Goal: Task Accomplishment & Management: Complete application form

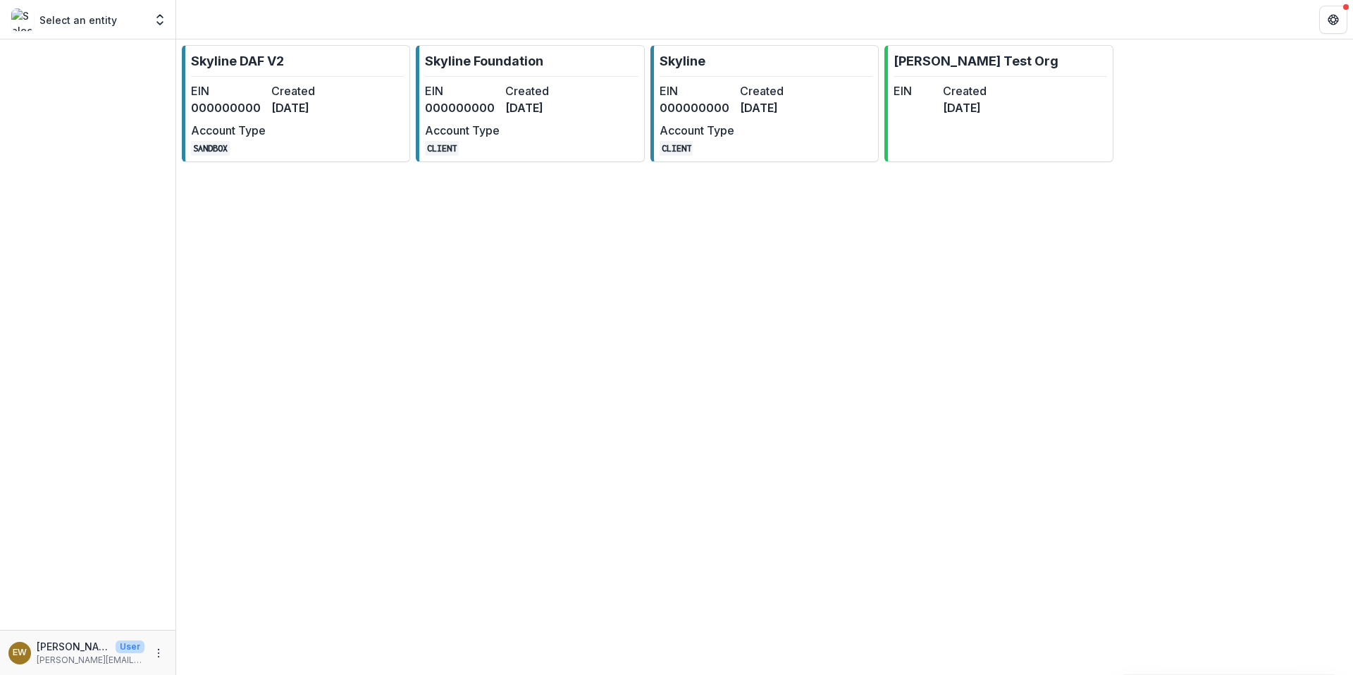
click at [476, 117] on div "EIN 000000000 Created [DATE] Account Type CLIENT" at bounding box center [502, 118] width 155 height 73
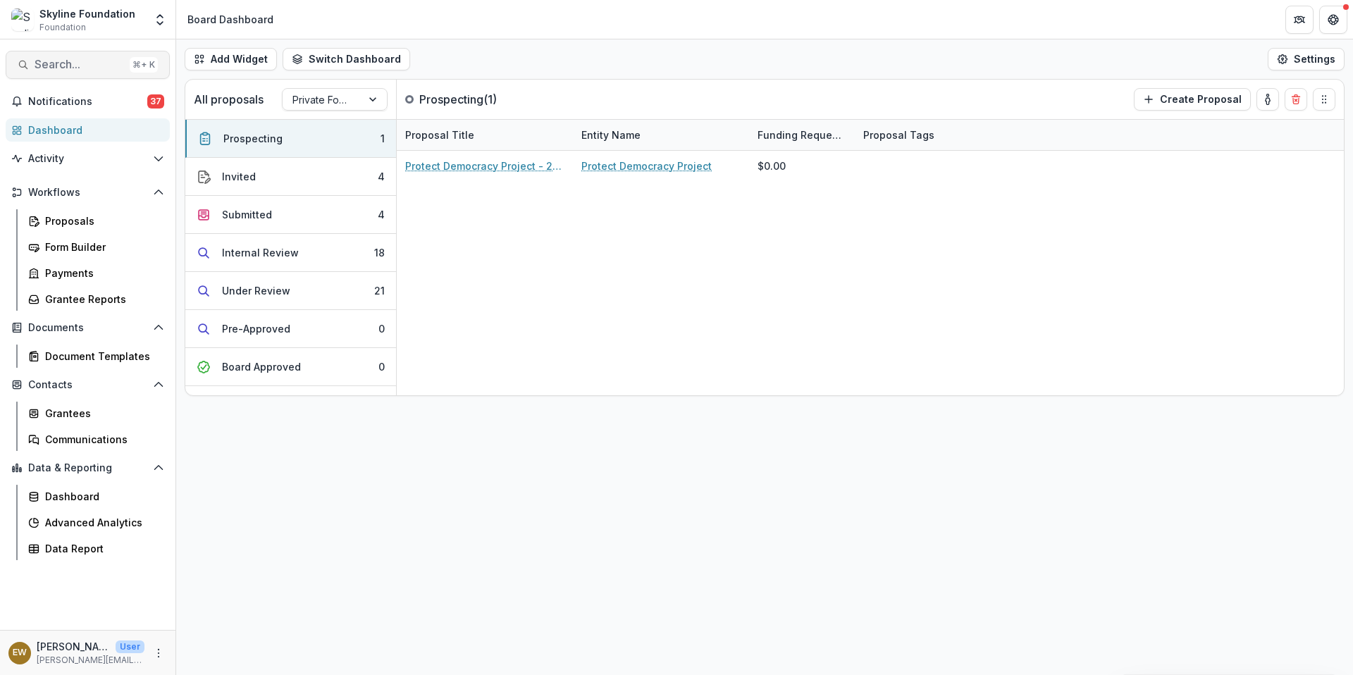
click at [80, 67] on span "Search..." at bounding box center [79, 64] width 89 height 13
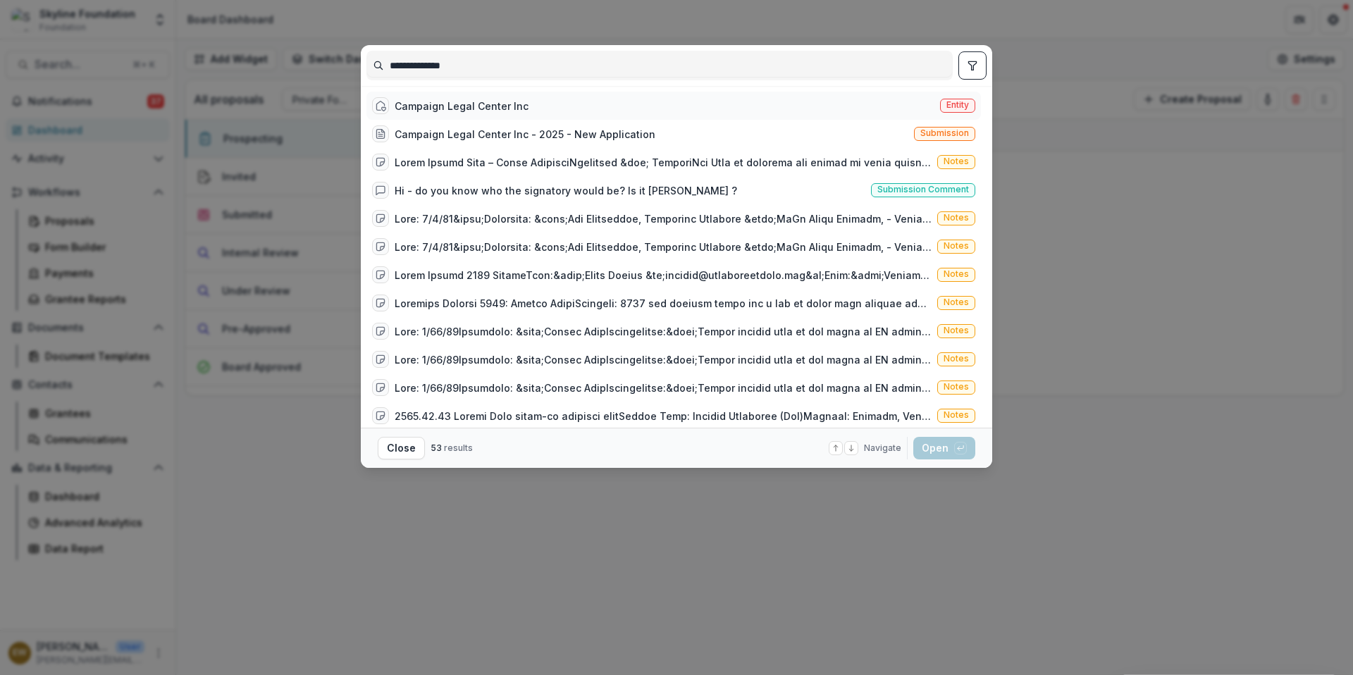
type input "**********"
click at [542, 109] on div "Campaign Legal Center Inc Entity" at bounding box center [673, 106] width 614 height 28
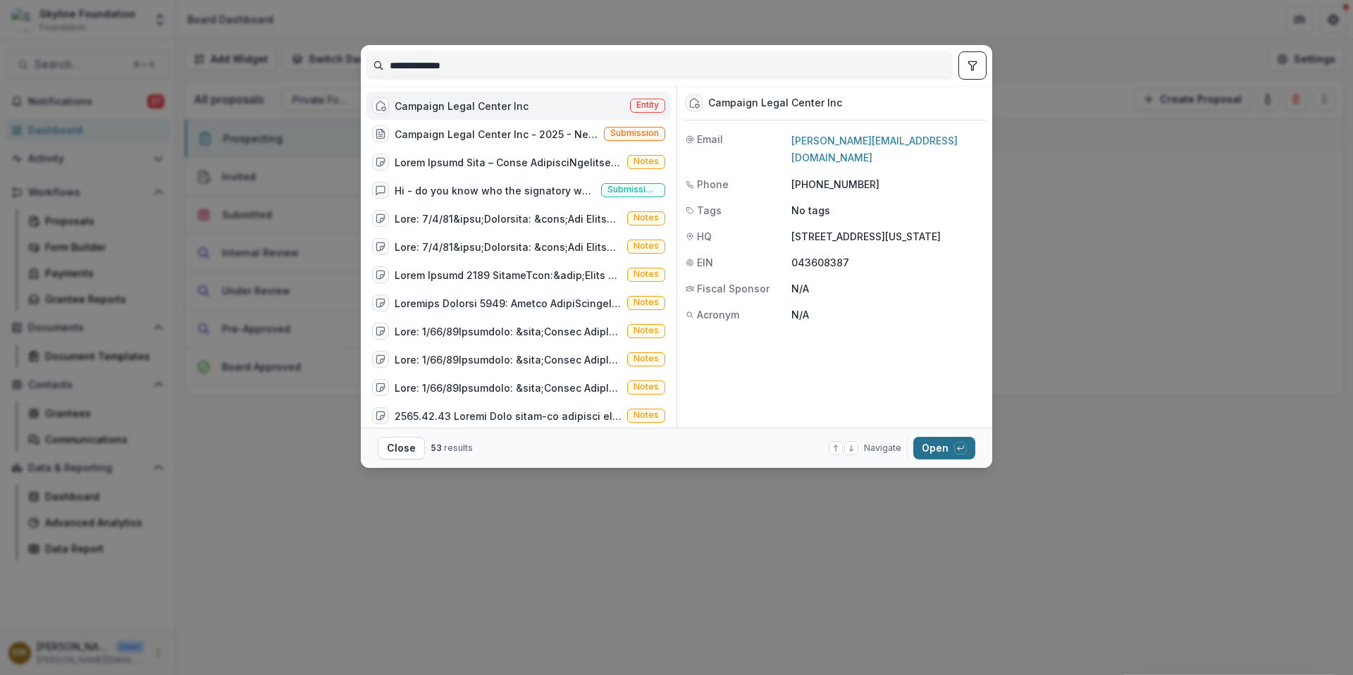
click at [943, 442] on button "Open with enter key" at bounding box center [944, 448] width 62 height 23
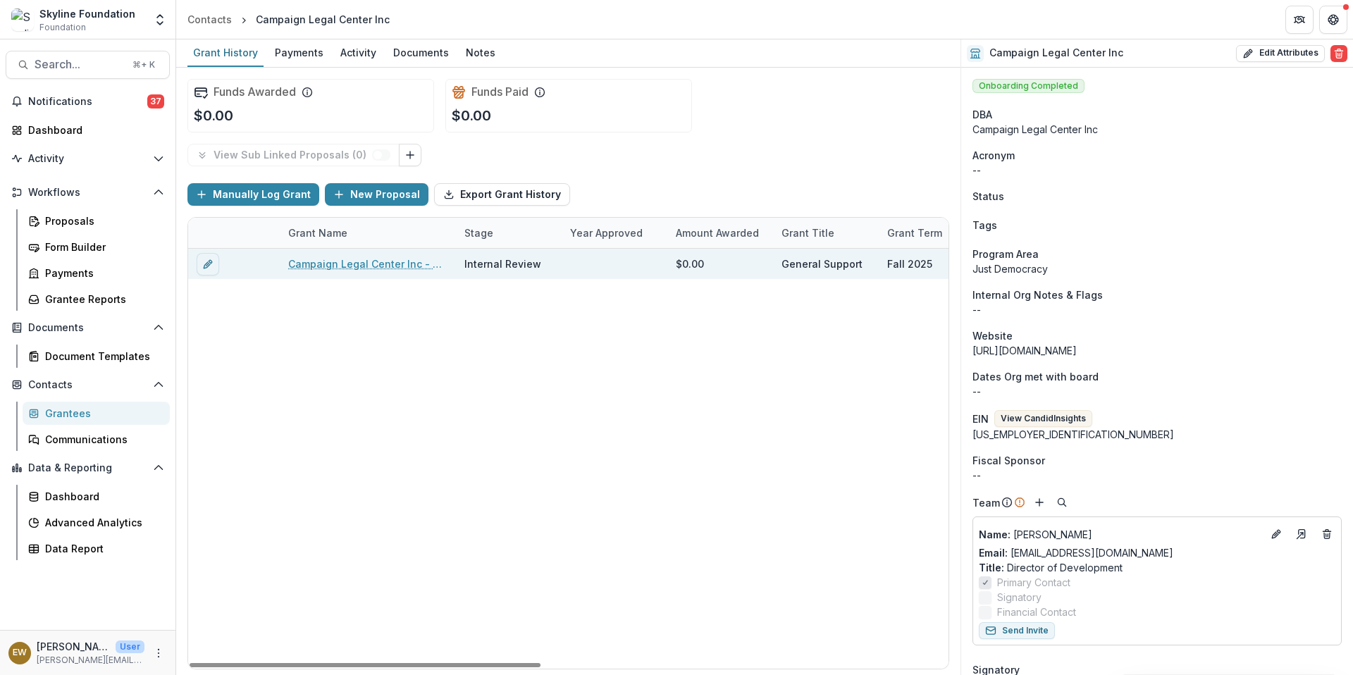
click at [412, 270] on link "Campaign Legal Center Inc - 2025 - New Application" at bounding box center [367, 263] width 159 height 15
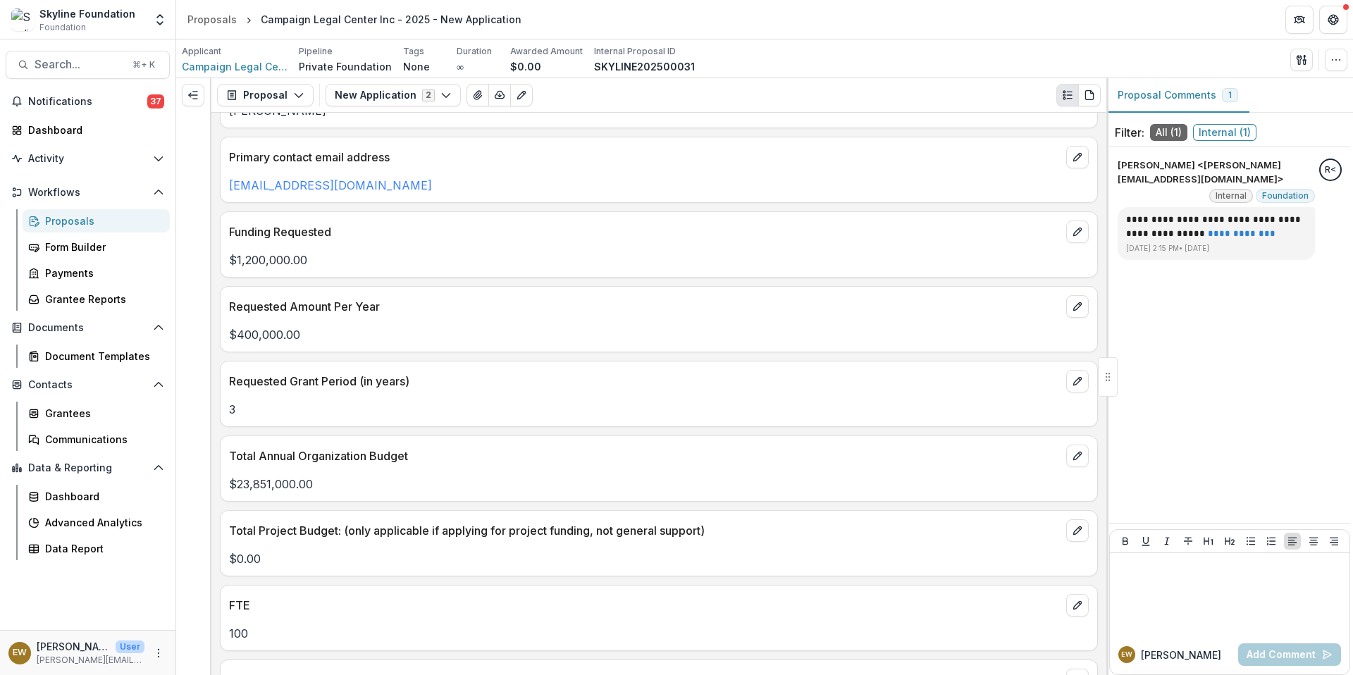
scroll to position [2728, 0]
click at [311, 482] on p "$23,851,000.00" at bounding box center [658, 483] width 859 height 17
drag, startPoint x: 237, startPoint y: 480, endPoint x: 294, endPoint y: 487, distance: 57.5
click at [294, 487] on p "$23,851,000.00" at bounding box center [658, 483] width 859 height 17
copy p "23,851,000"
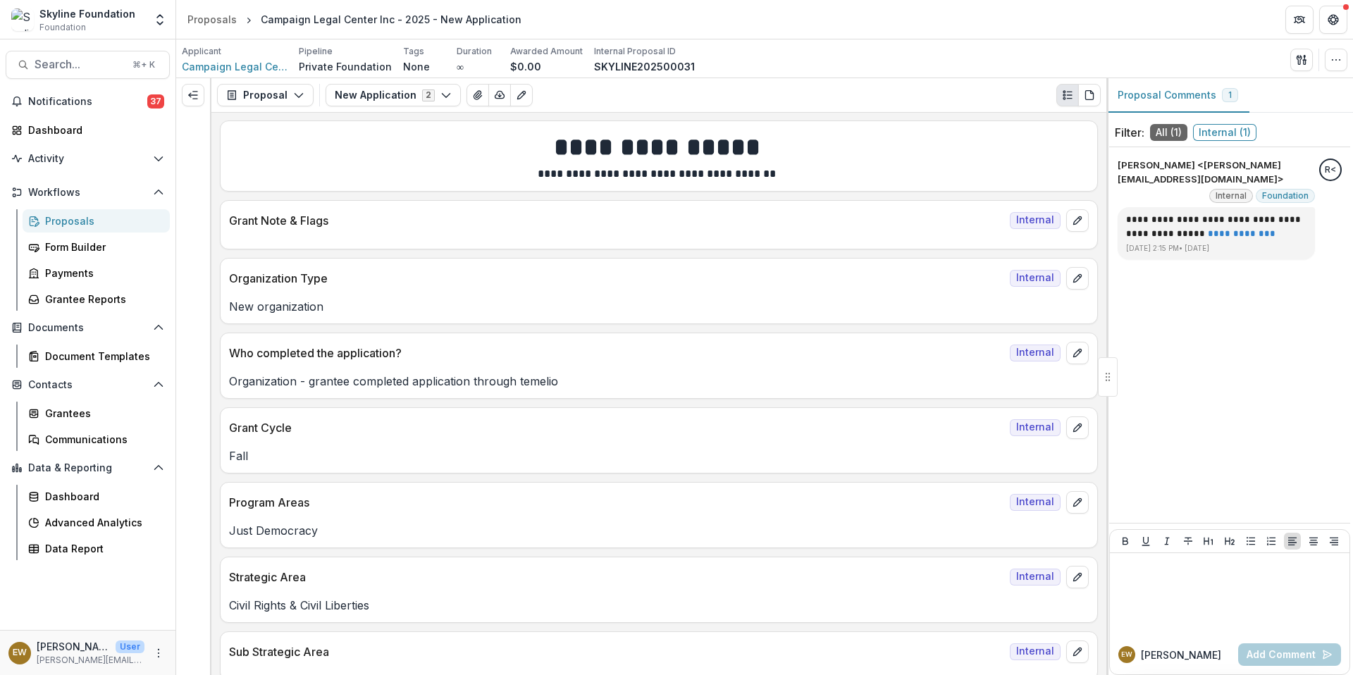
scroll to position [0, 0]
click at [517, 95] on icon "Edit as form" at bounding box center [521, 96] width 8 height 8
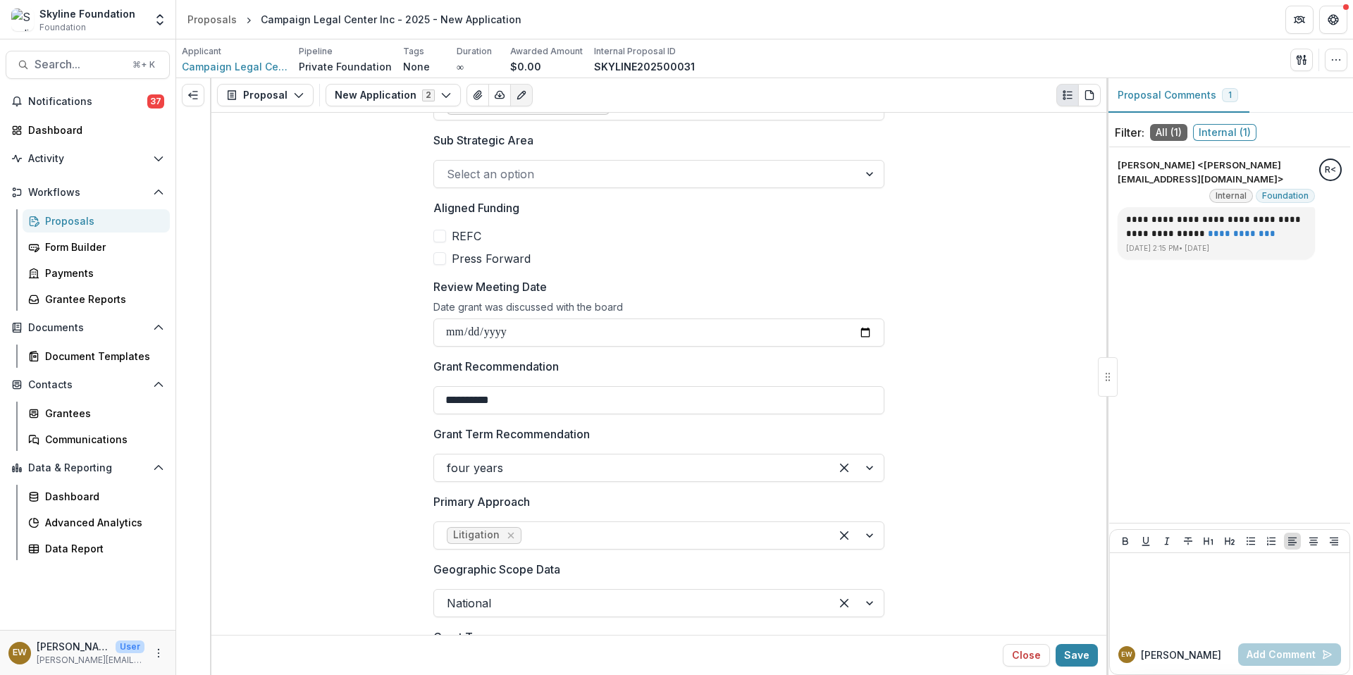
scroll to position [595, 0]
click at [1081, 662] on button "Save" at bounding box center [1076, 655] width 42 height 23
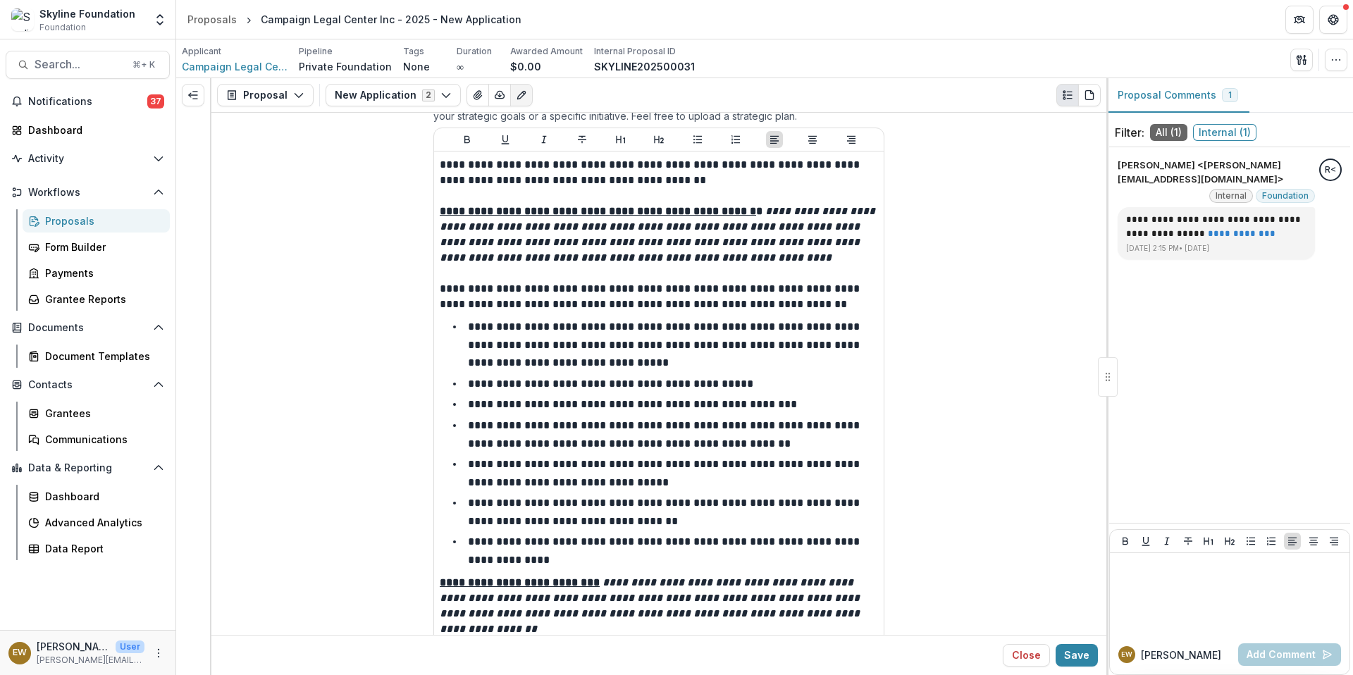
scroll to position [4880, 0]
click at [1022, 649] on button "Close" at bounding box center [1025, 655] width 47 height 23
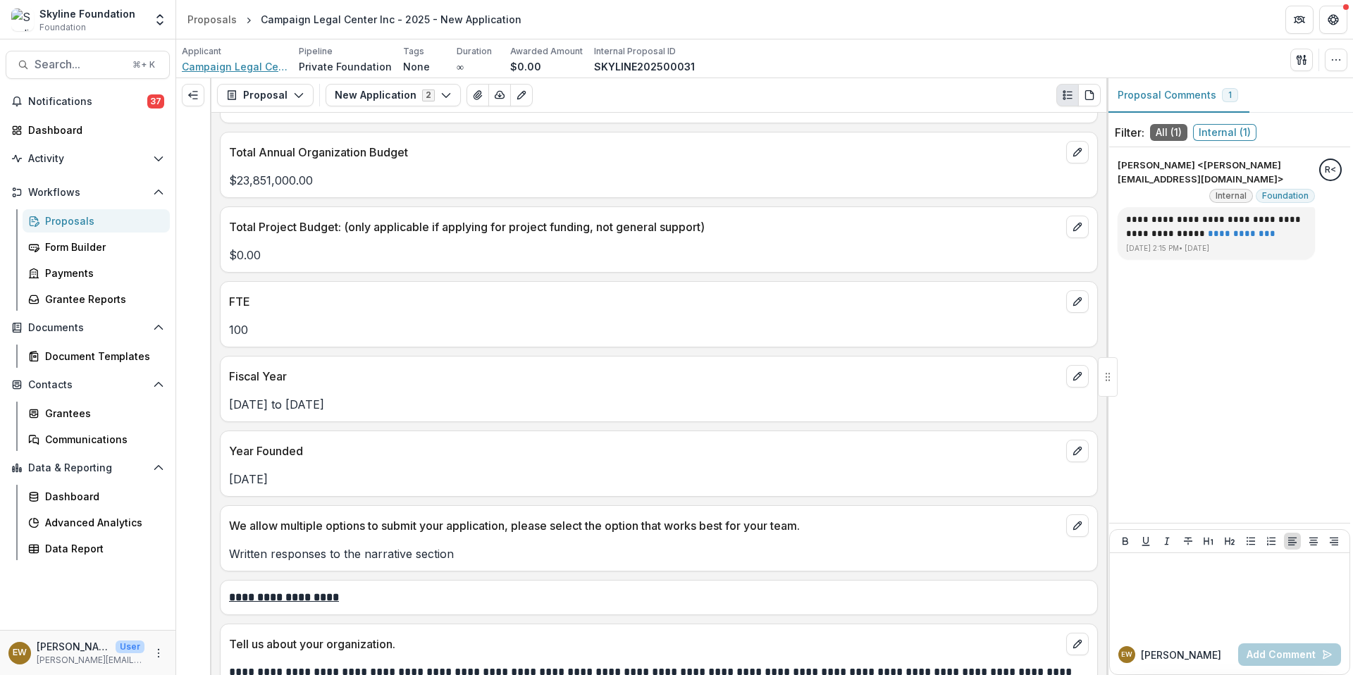
scroll to position [3231, 0]
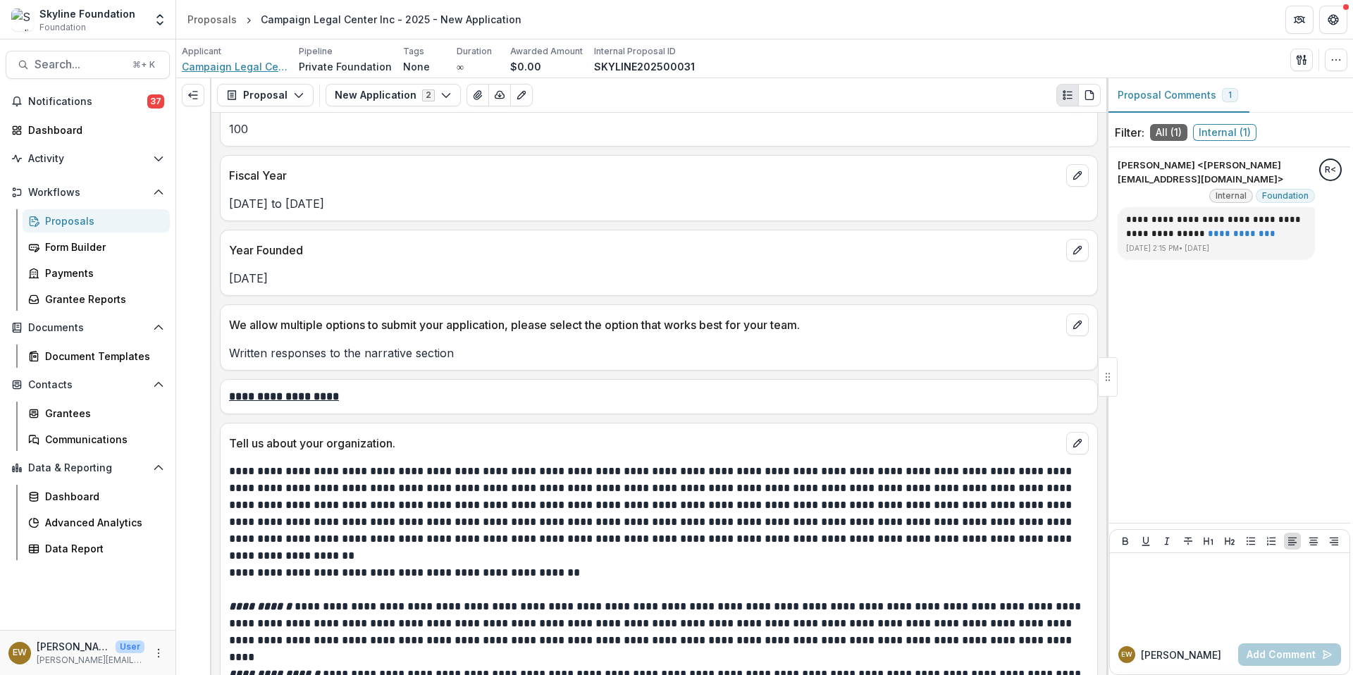
click at [244, 62] on span "Campaign Legal Center Inc" at bounding box center [235, 66] width 106 height 15
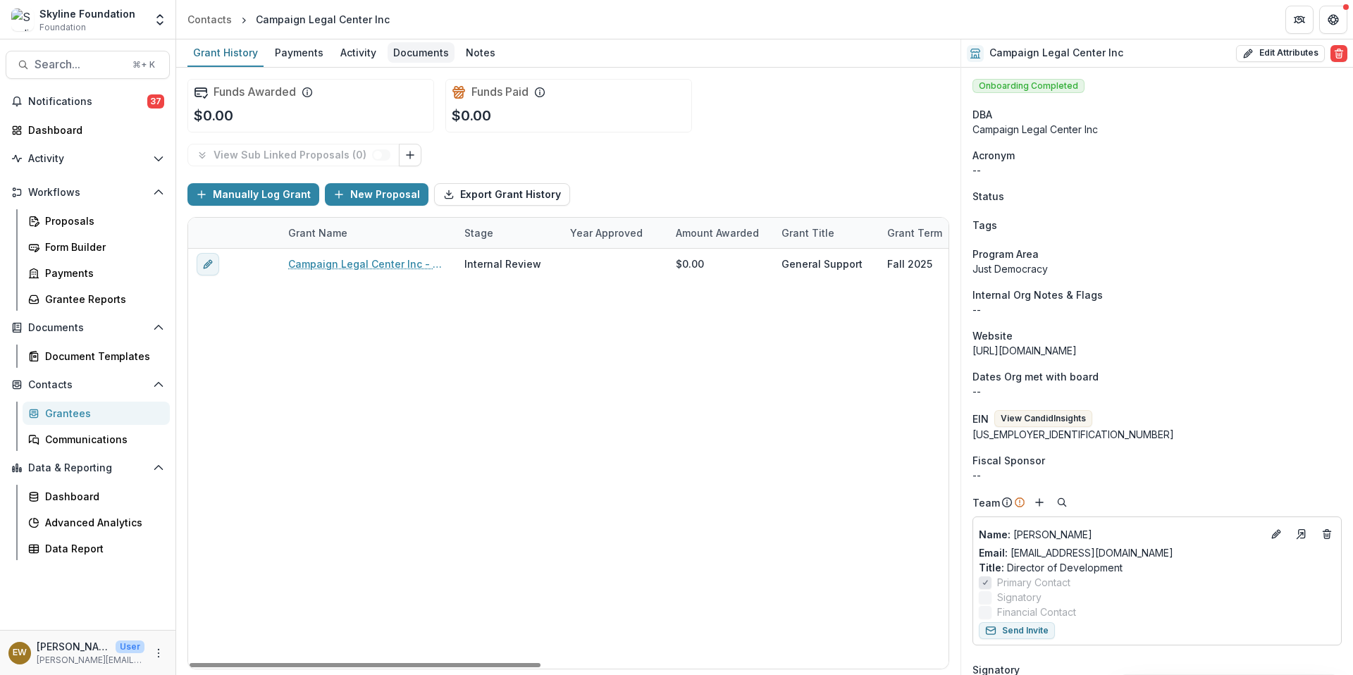
click at [437, 54] on div "Documents" at bounding box center [420, 52] width 67 height 20
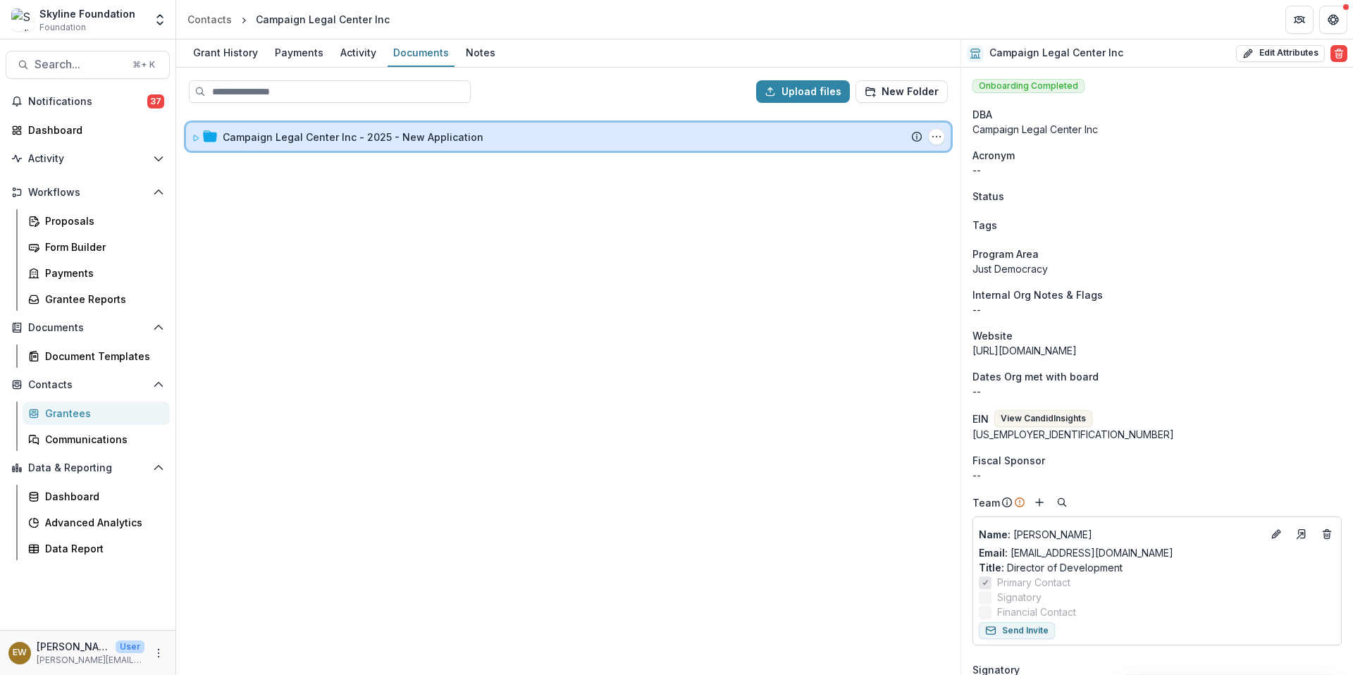
click at [339, 147] on div "Campaign Legal Center Inc - 2025 - New Application Submission Temelio Proposal …" at bounding box center [568, 137] width 764 height 28
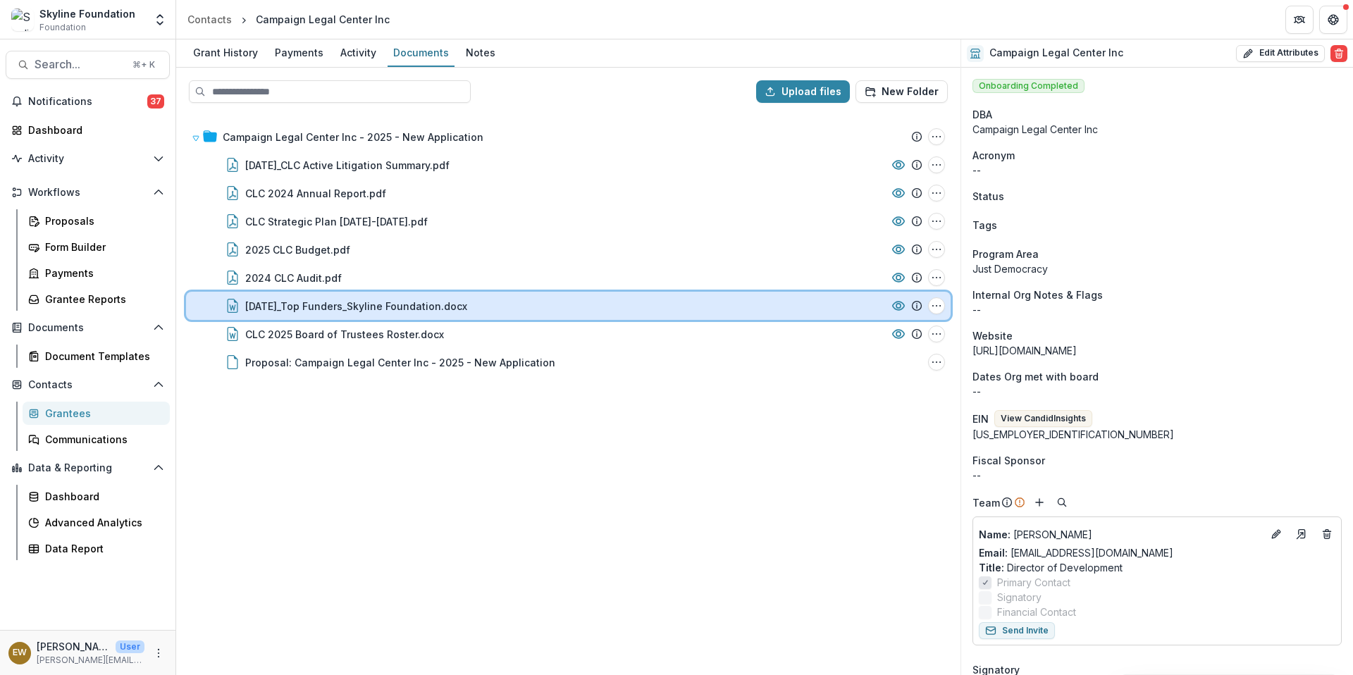
click at [556, 310] on div "[DATE]_Top Funders_Skyline Foundation.docx" at bounding box center [565, 306] width 640 height 15
